Goal: Find specific page/section: Find specific page/section

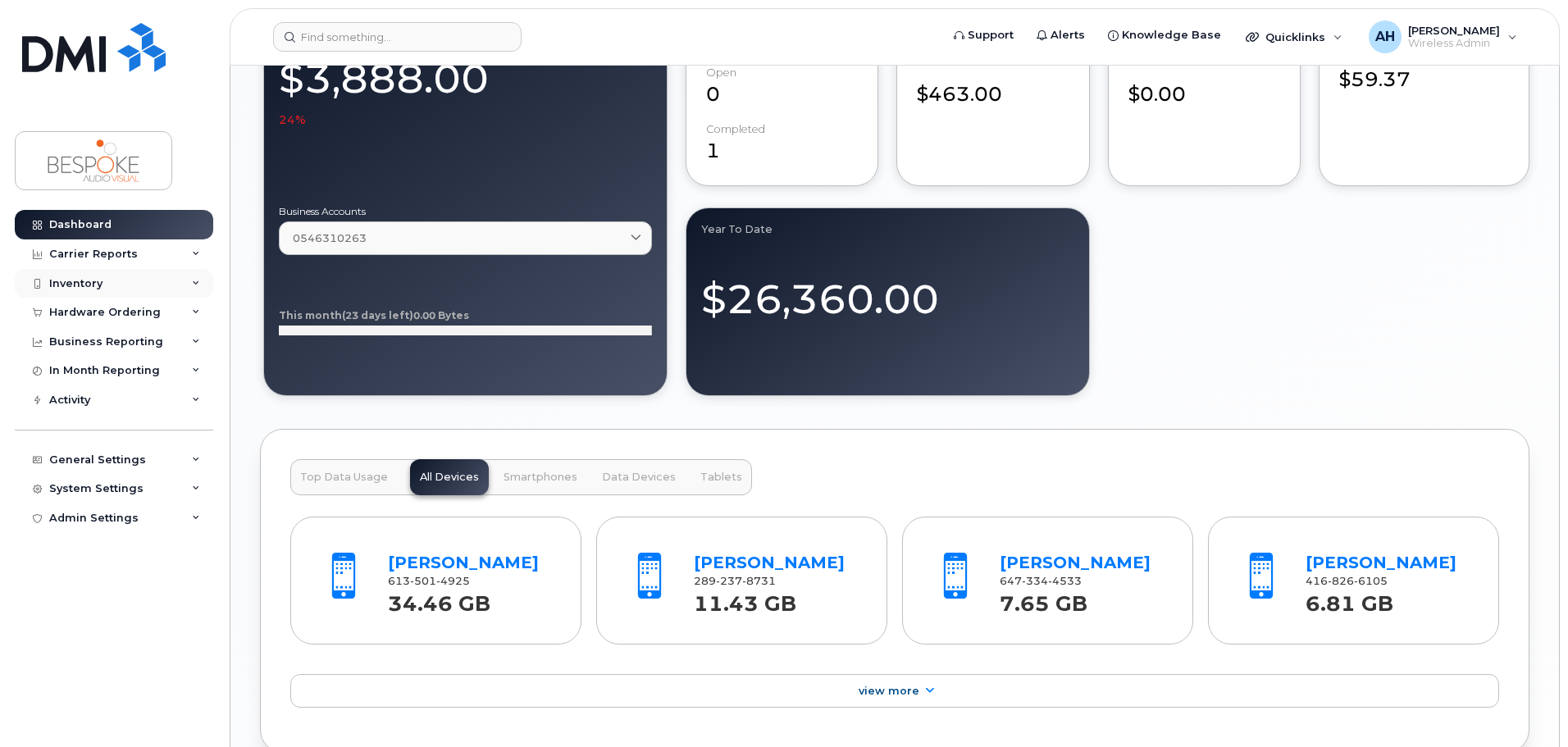
scroll to position [1394, 0]
click at [127, 284] on div "Inventory" at bounding box center [114, 284] width 198 height 30
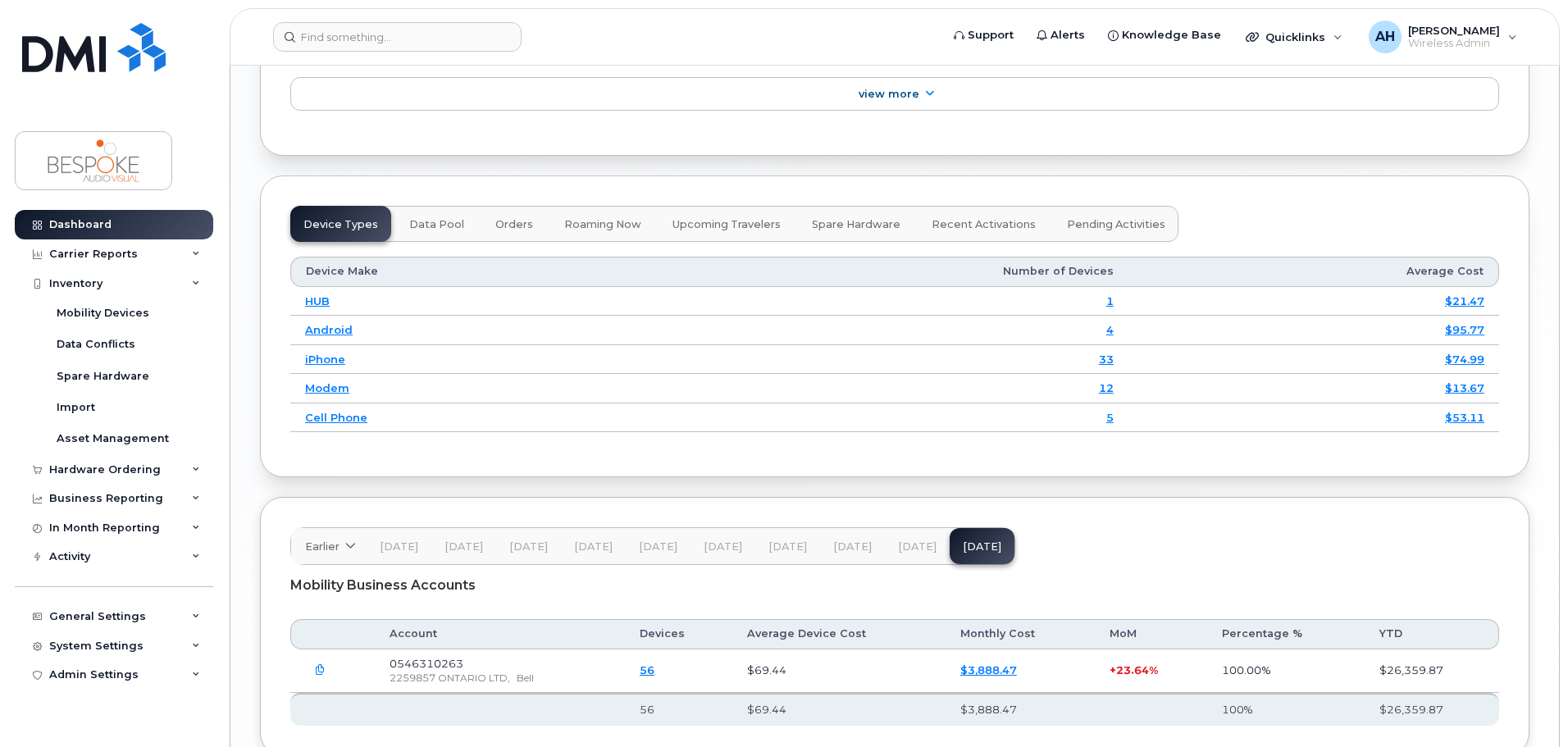
scroll to position [2106, 0]
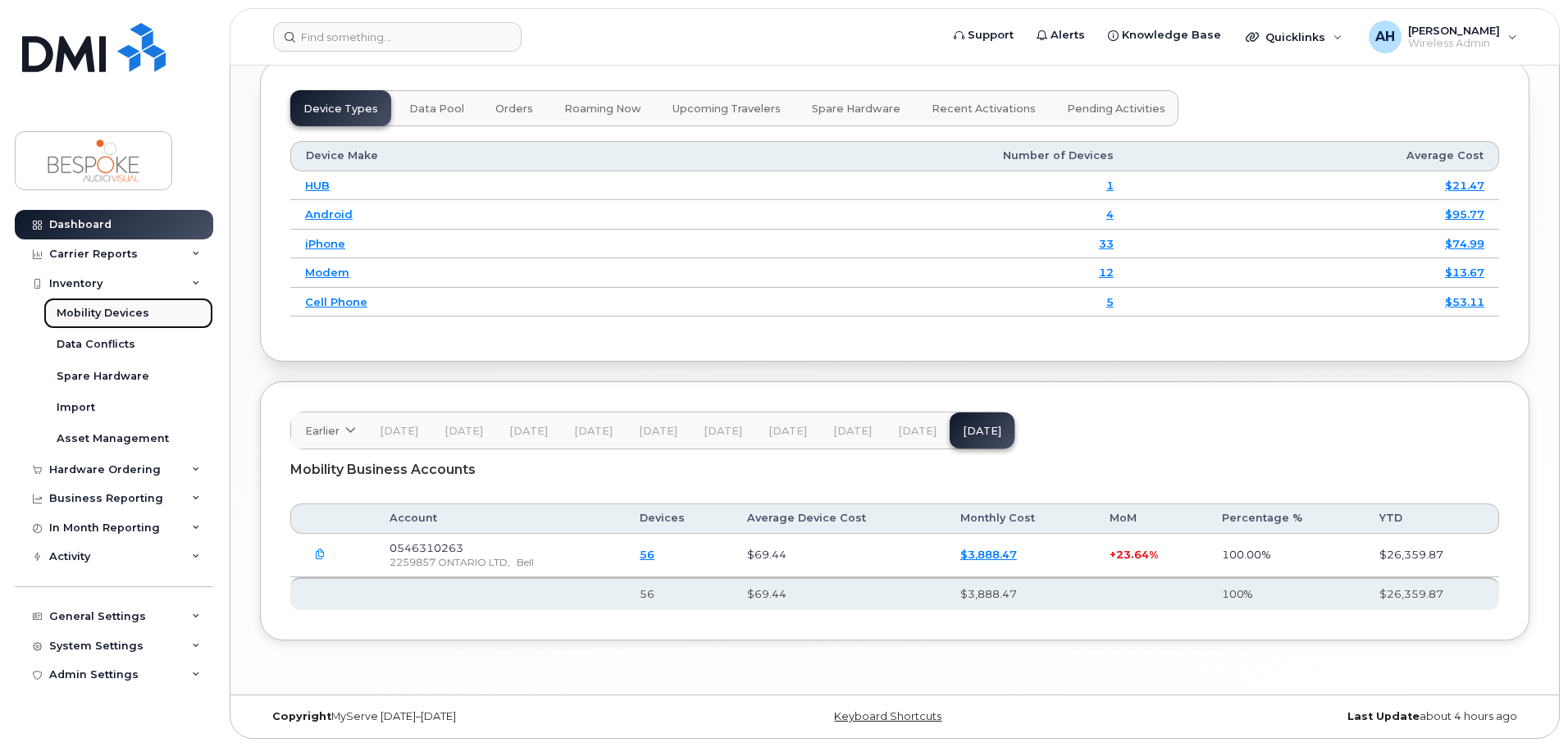
click at [97, 308] on div "Mobility Devices" at bounding box center [103, 313] width 93 height 15
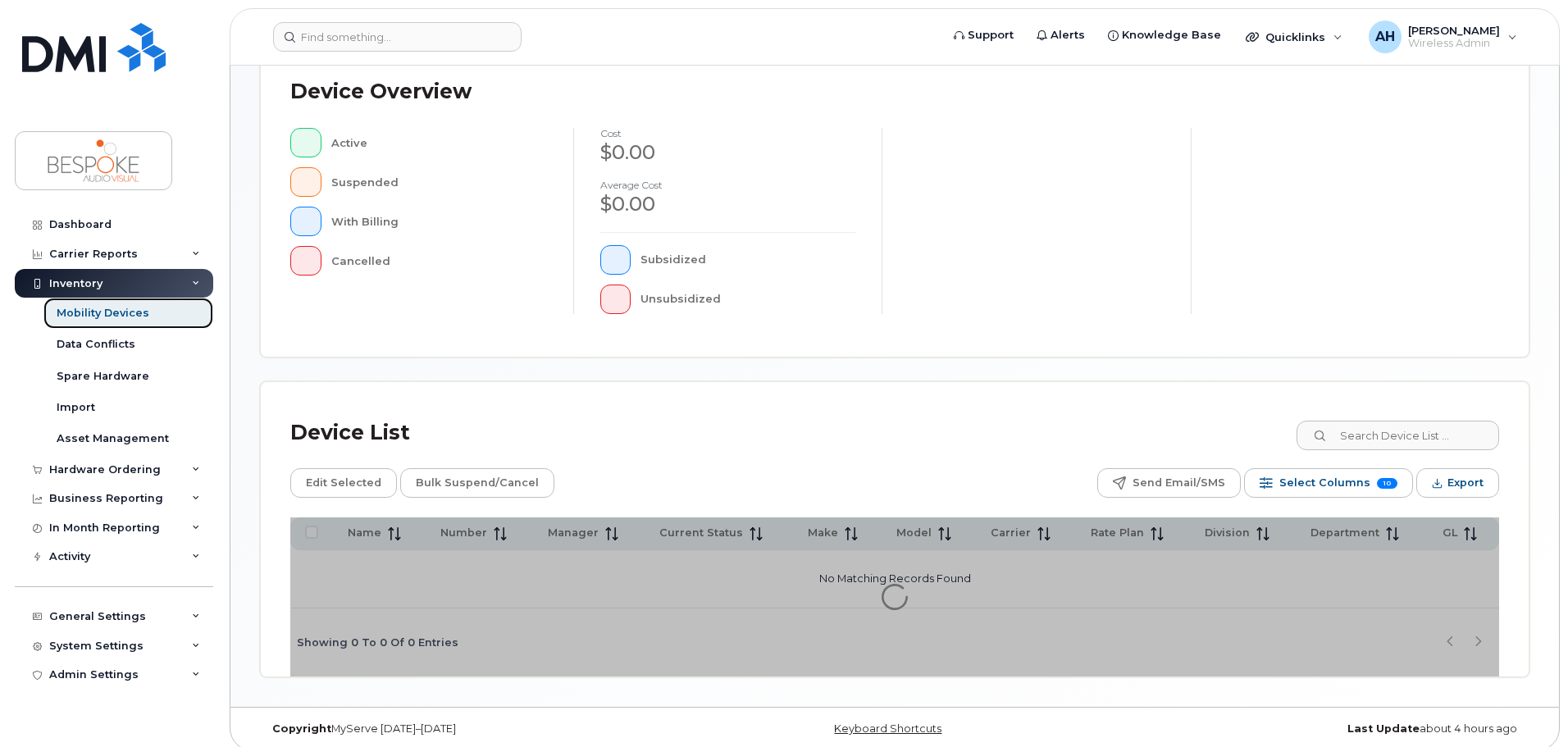
scroll to position [381, 0]
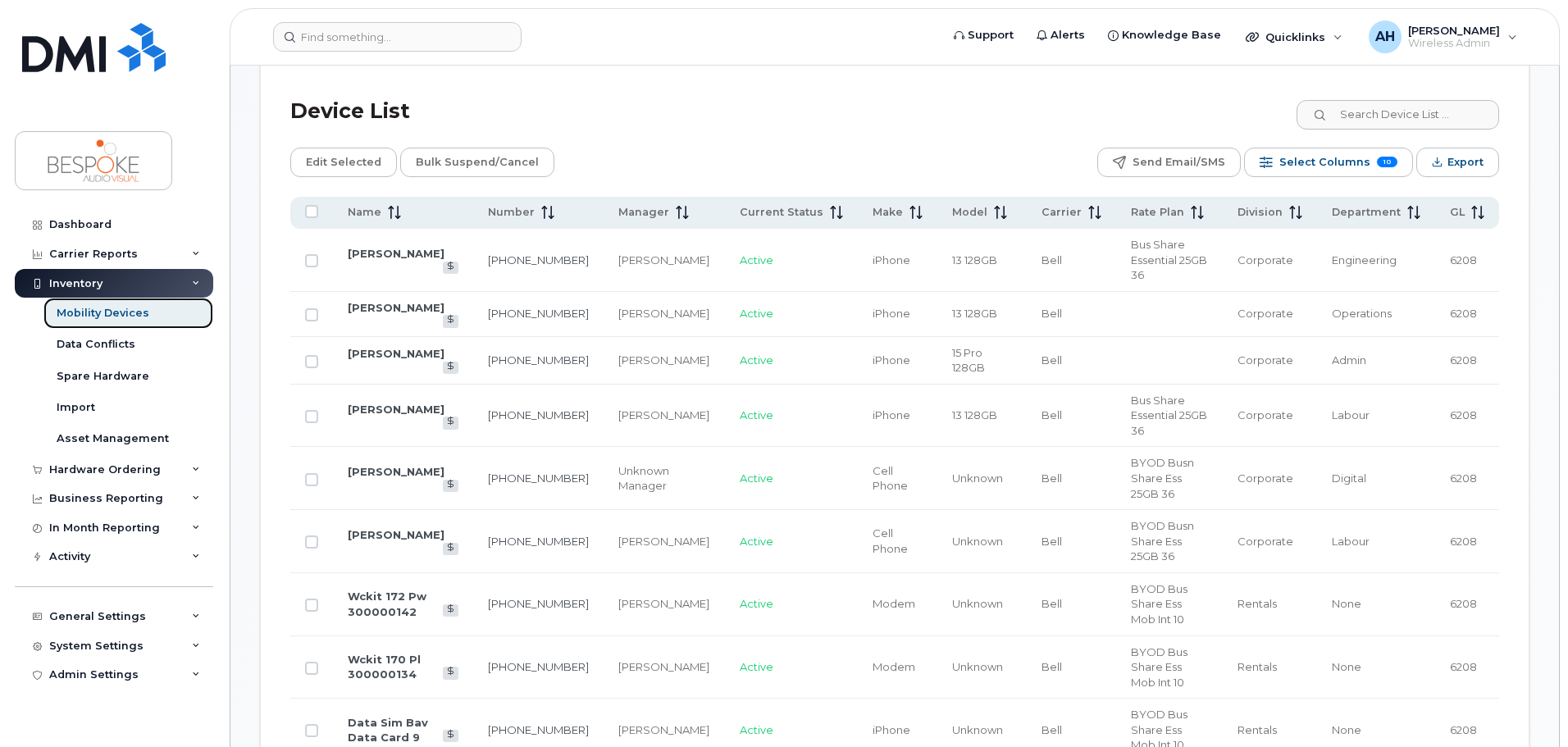
scroll to position [791, 0]
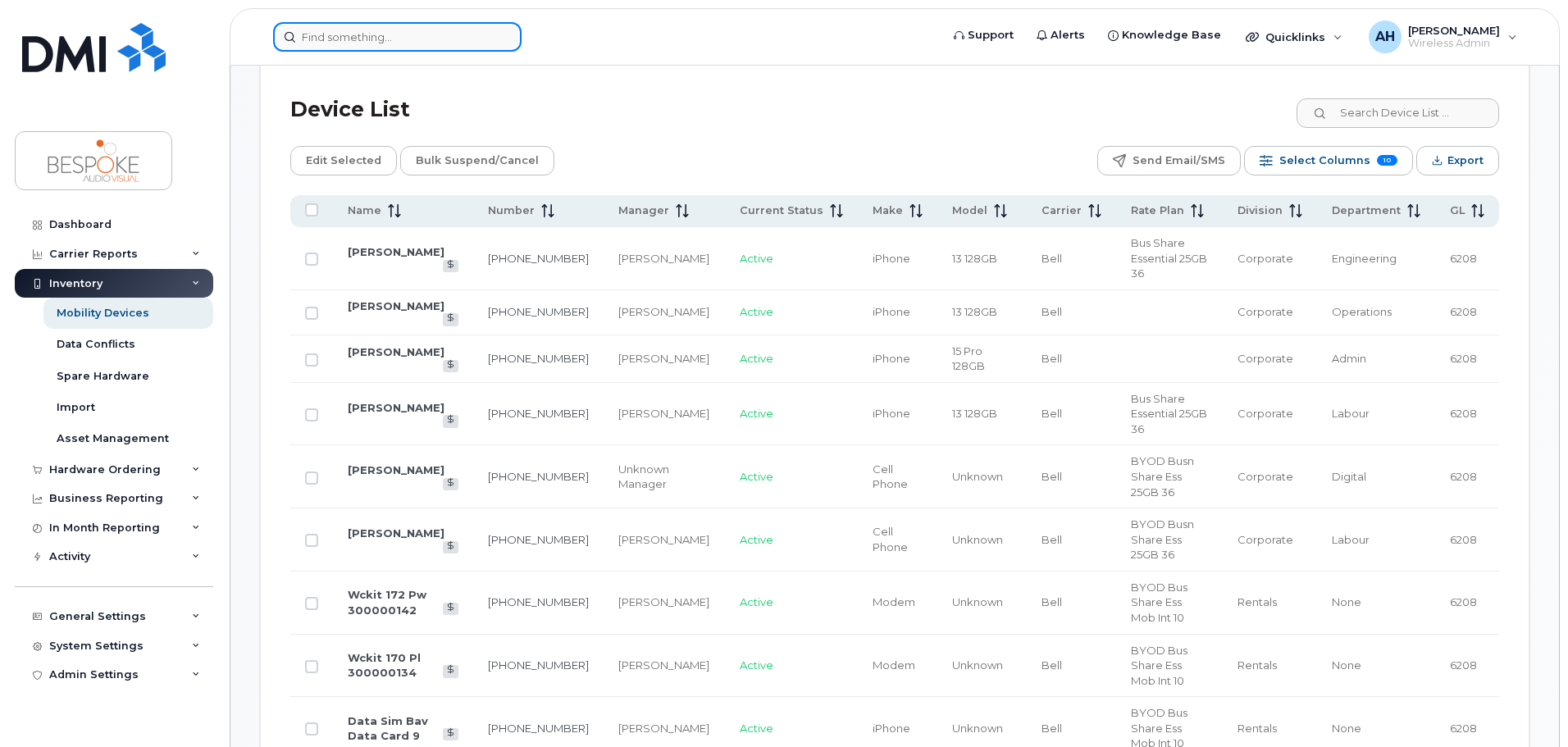
click at [376, 31] on input at bounding box center [397, 37] width 248 height 30
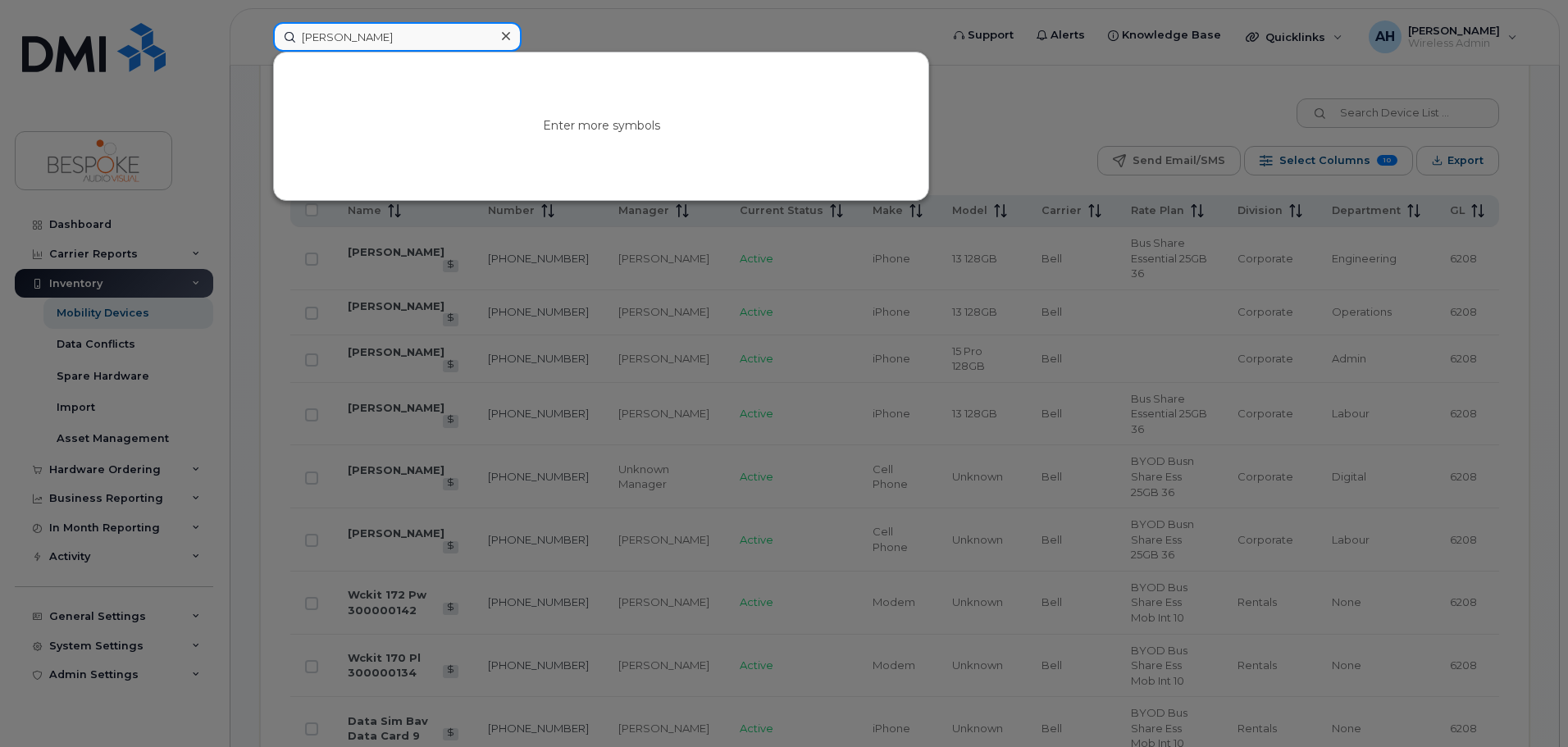
type input "alex"
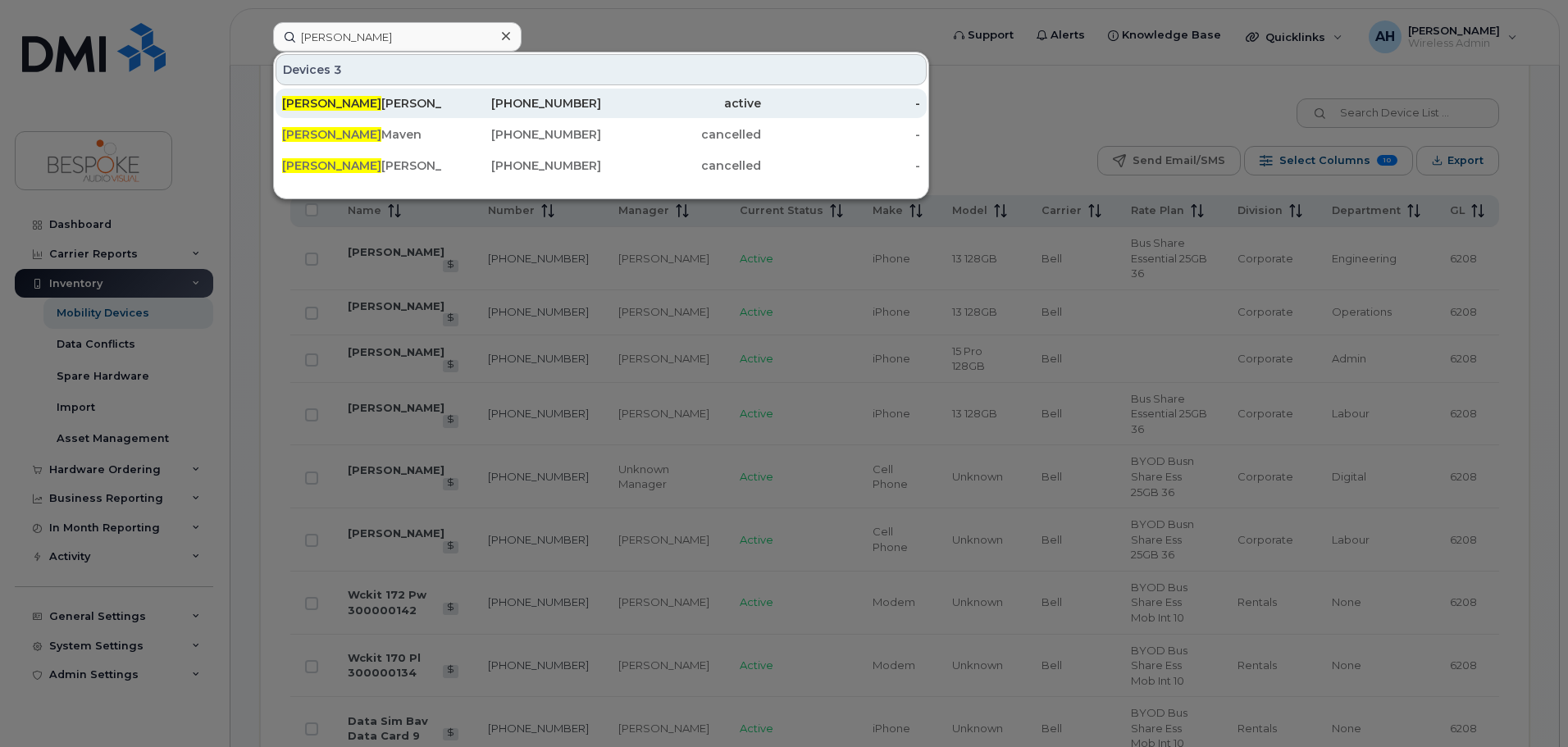
click at [335, 106] on div "Alex Caetano" at bounding box center [362, 103] width 160 height 16
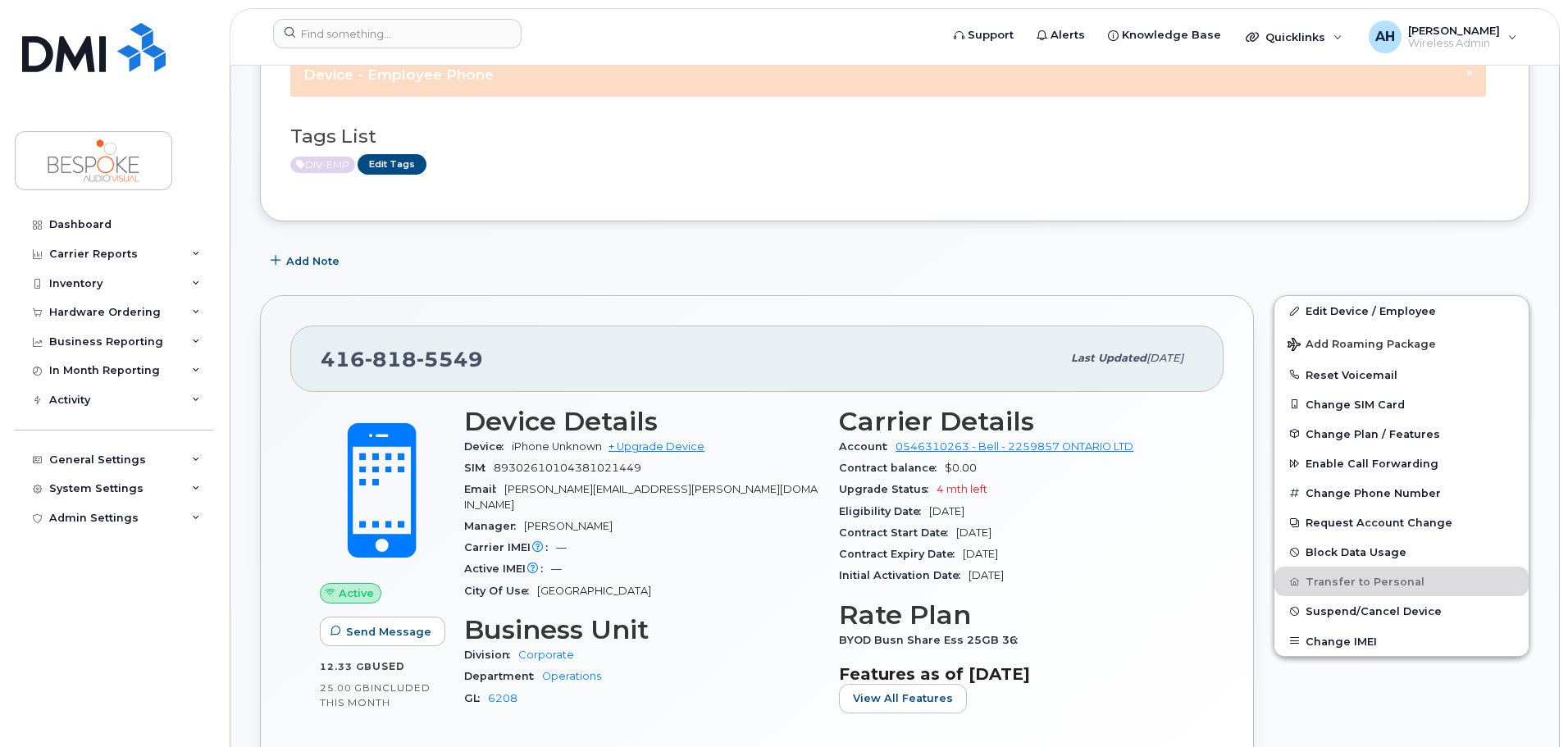
scroll to position [329, 0]
drag, startPoint x: 1156, startPoint y: 451, endPoint x: 892, endPoint y: 446, distance: 264.0
click at [892, 446] on div "Account 0546310263 - Bell - 2259857 ONTARIO LTD" at bounding box center [1016, 447] width 355 height 21
copy link "0546310263 - Bell - 2259857 ONTARIO LTD"
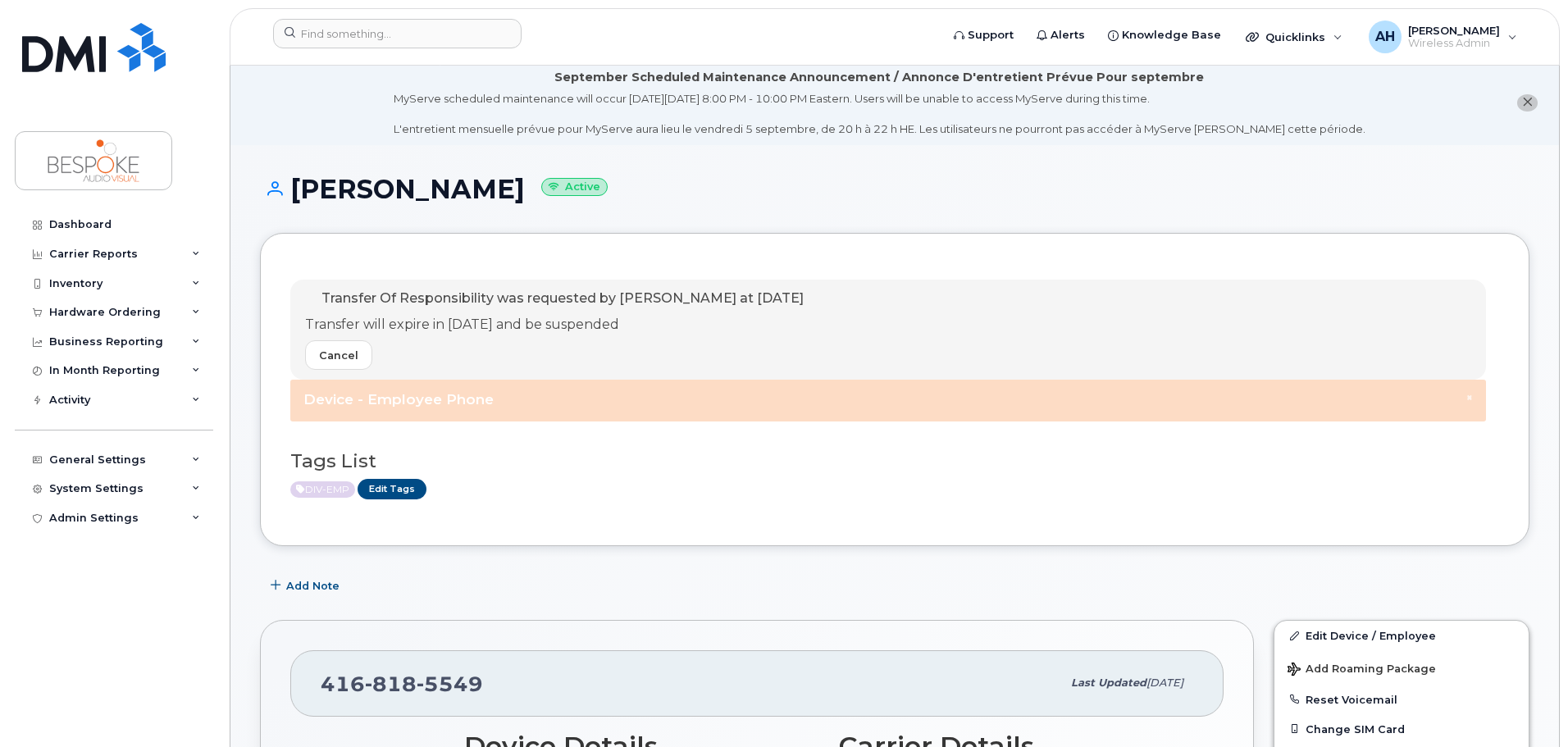
scroll to position [0, 0]
